Goal: Navigation & Orientation: Find specific page/section

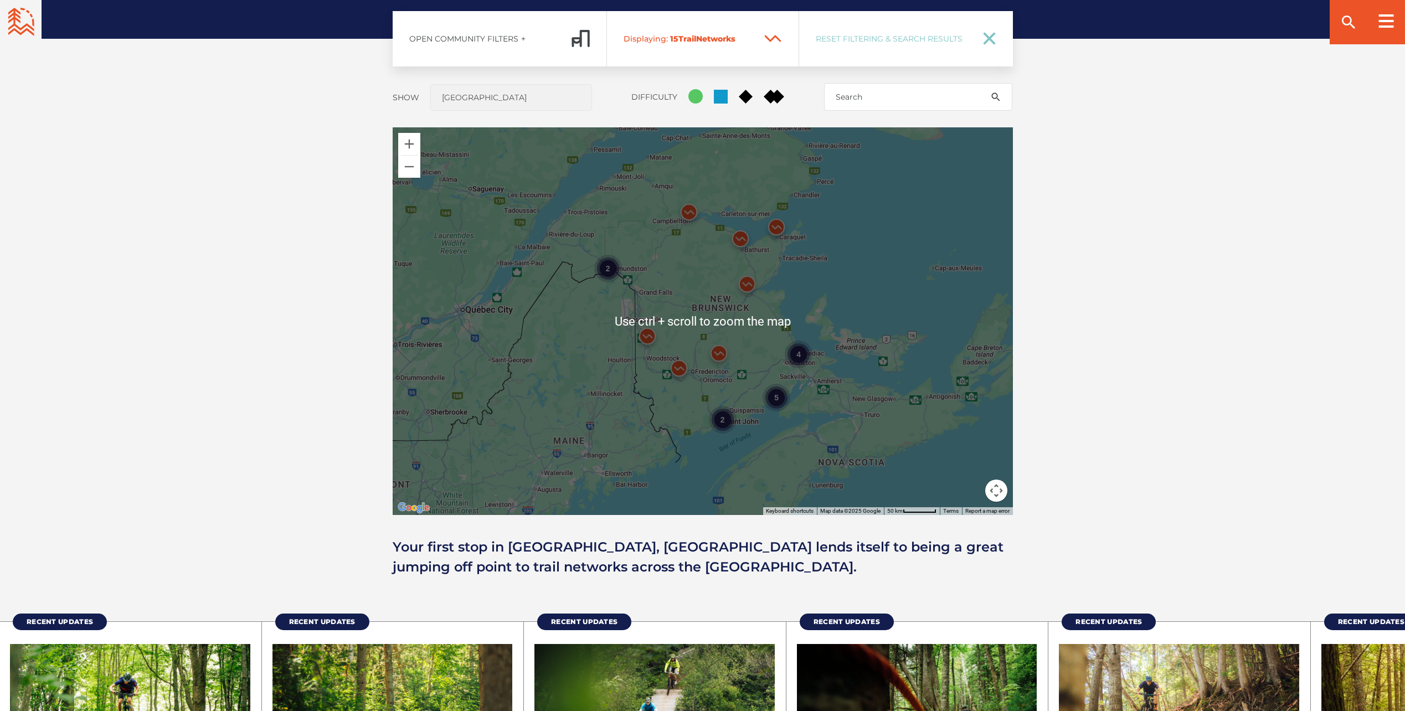
scroll to position [840, 0]
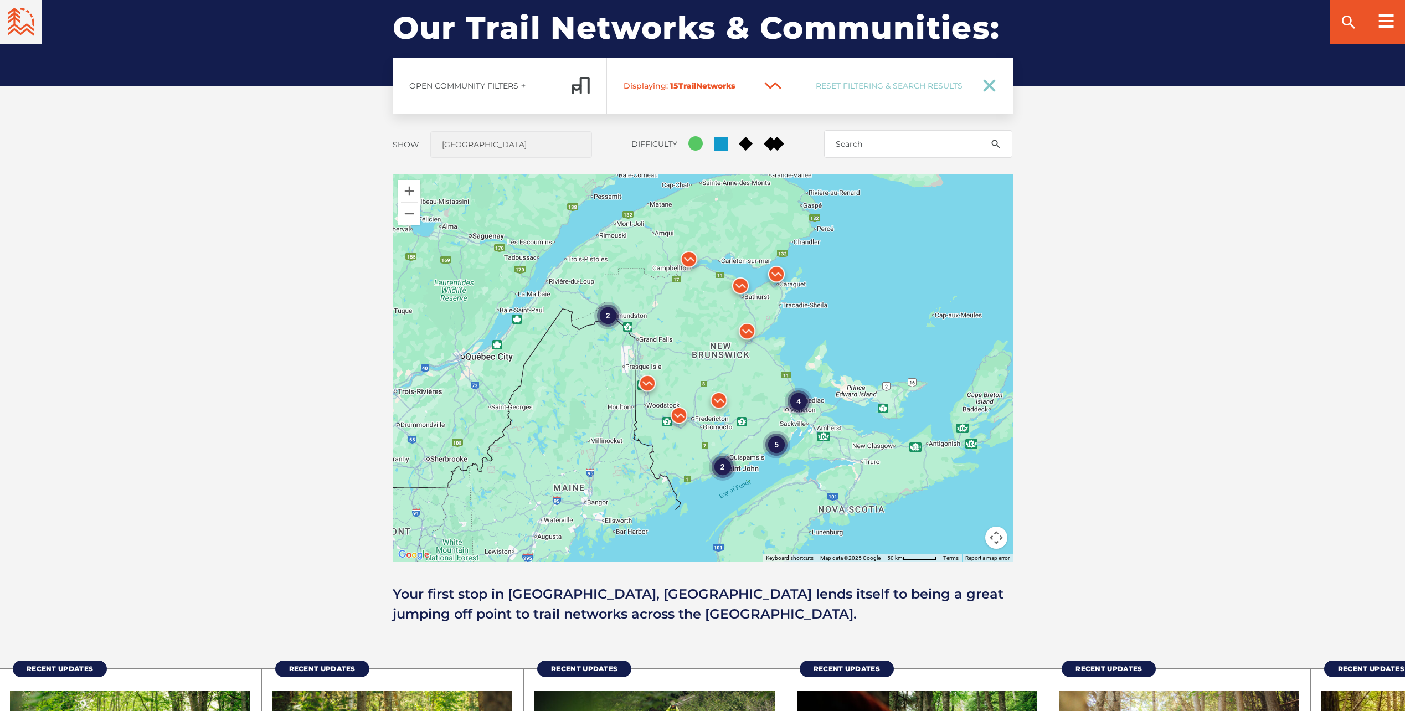
click at [383, 379] on div "Open Community Filters Displaying: 15 Trail Network s Reset Filtering & Search …" at bounding box center [702, 341] width 775 height 566
click at [801, 399] on div "4" at bounding box center [799, 401] width 28 height 28
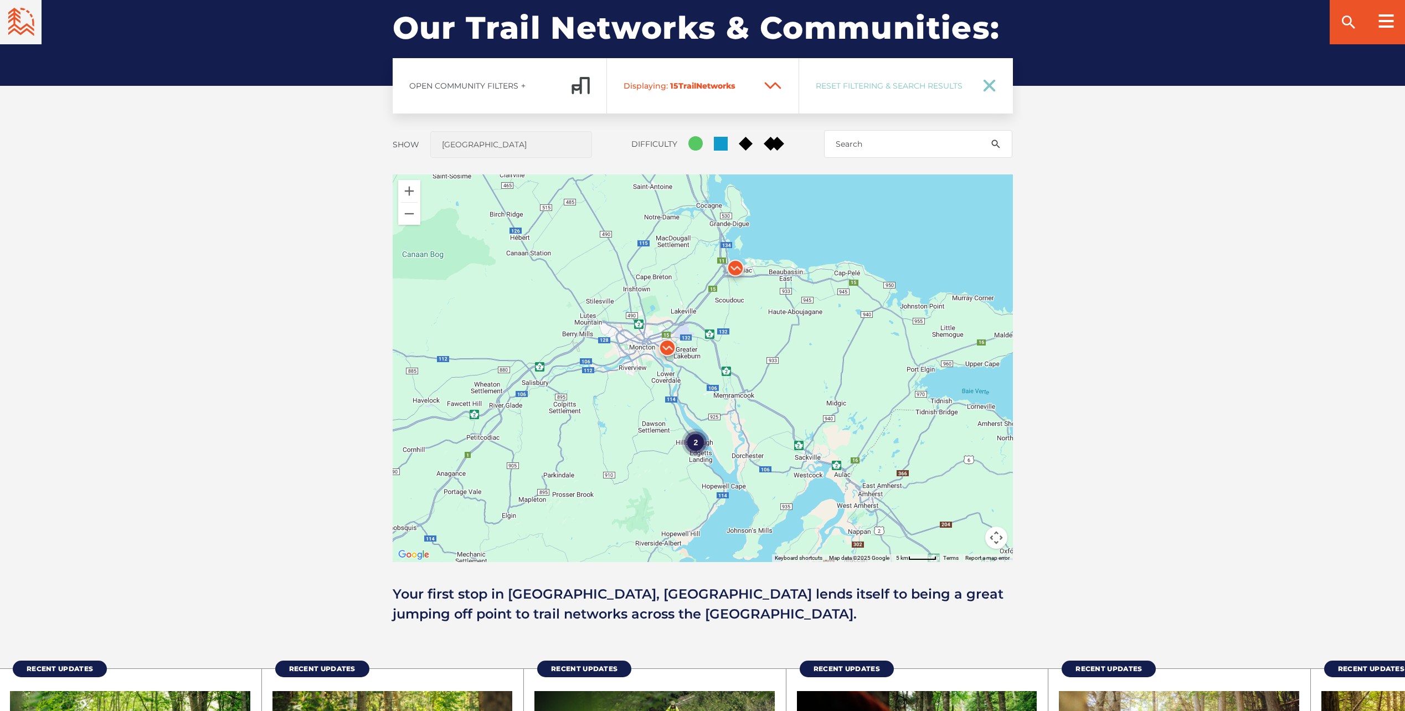
click at [666, 347] on img at bounding box center [667, 350] width 33 height 33
click at [646, 309] on link "Learn More" at bounding box center [640, 310] width 38 height 8
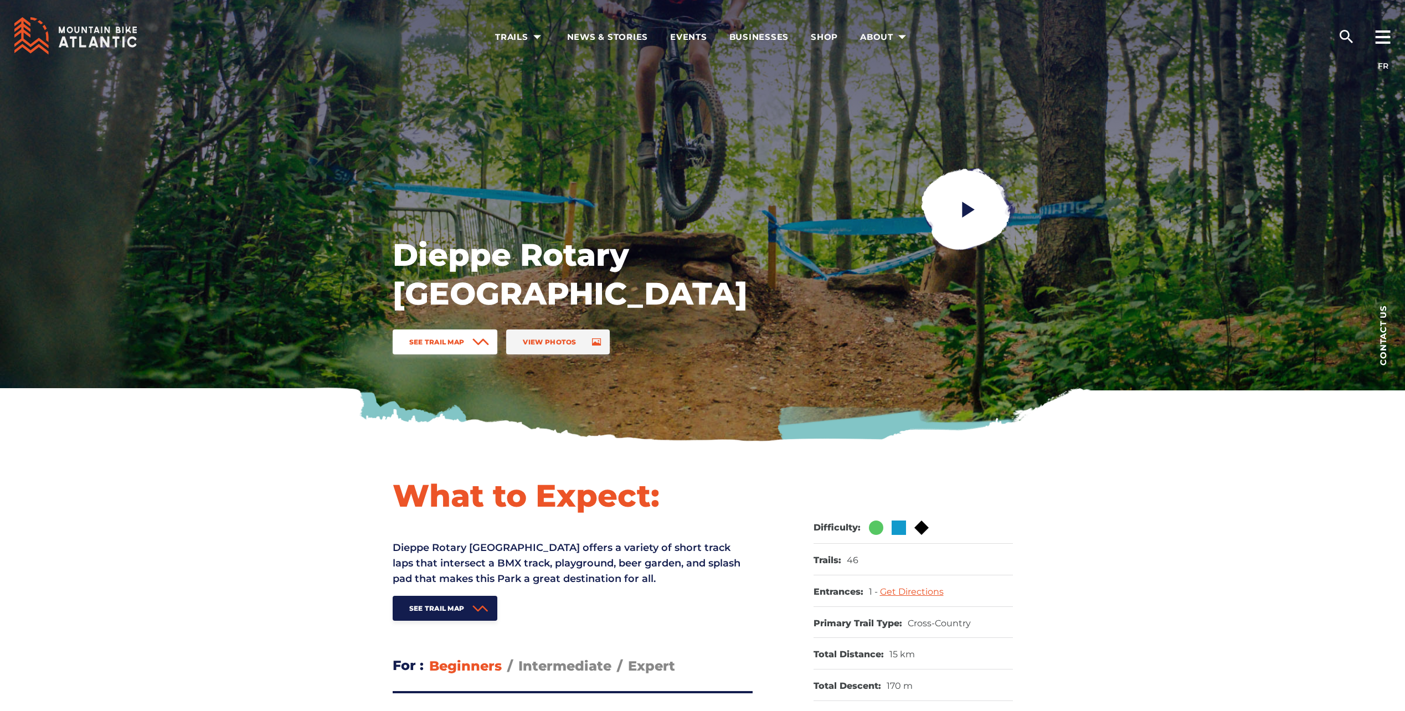
click at [477, 338] on span at bounding box center [480, 341] width 17 height 25
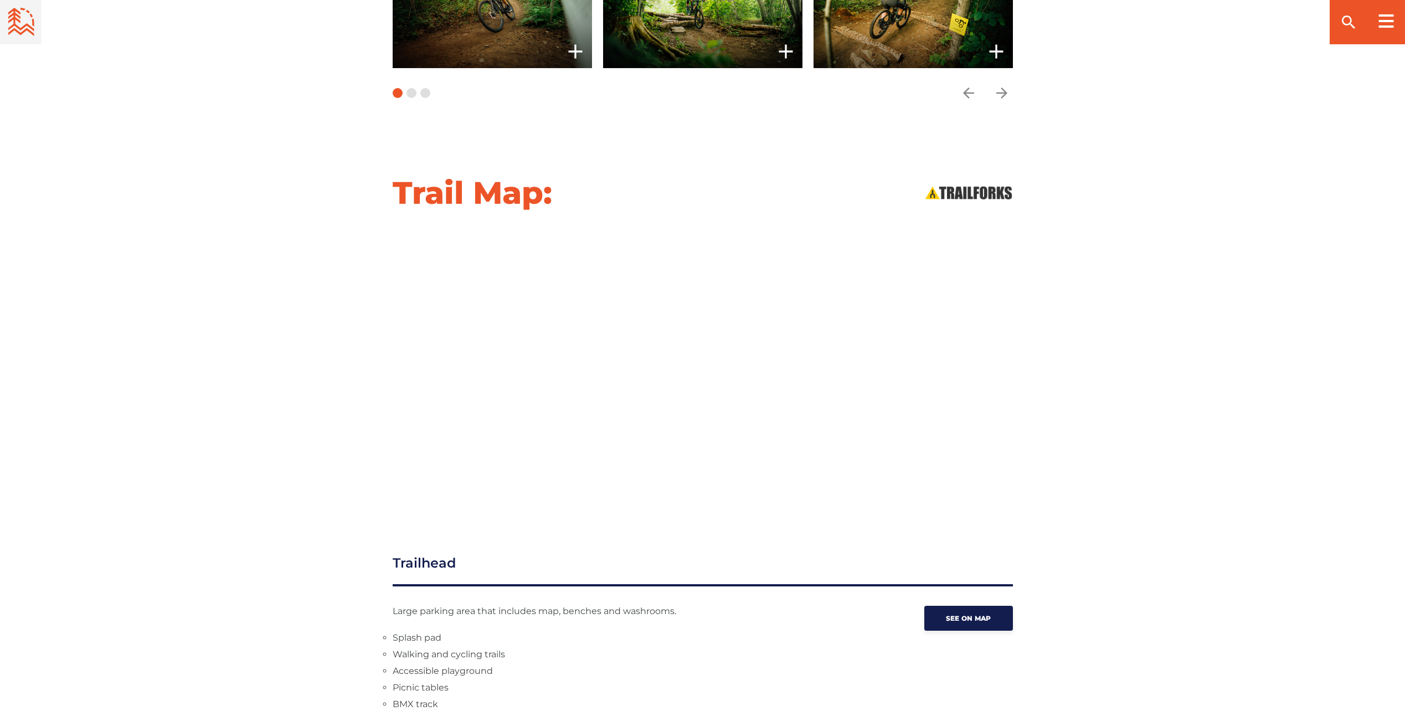
scroll to position [1151, 0]
